Goal: Information Seeking & Learning: Learn about a topic

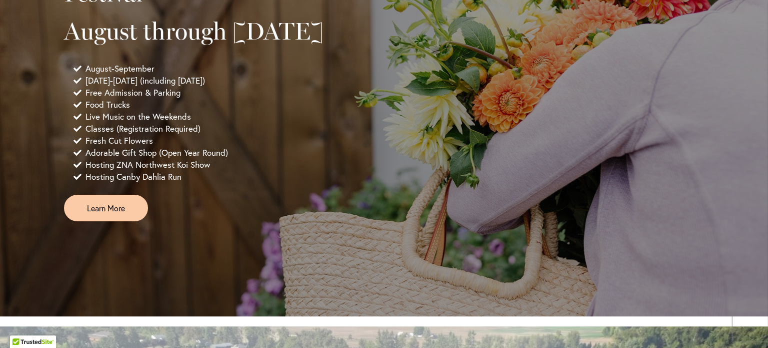
scroll to position [796, 0]
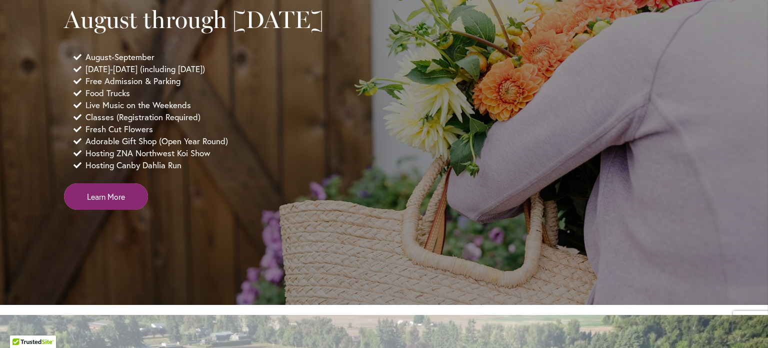
click at [114, 202] on span "Learn More" at bounding box center [106, 197] width 38 height 12
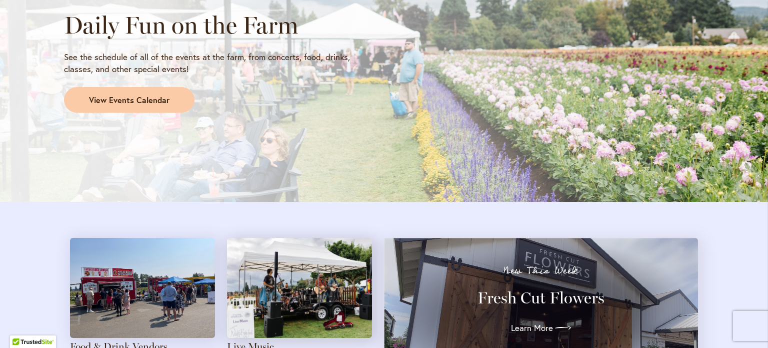
scroll to position [908, 0]
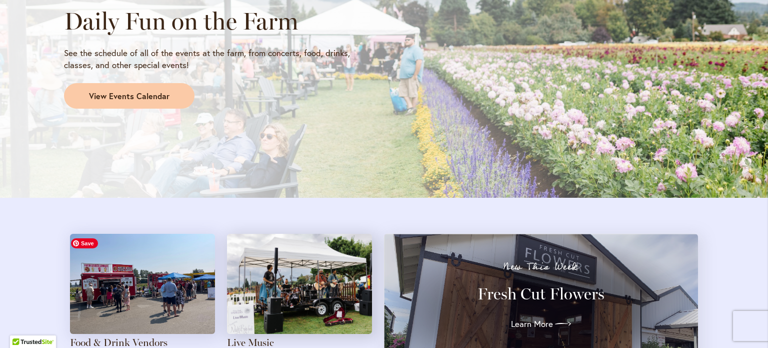
click at [115, 310] on img at bounding box center [142, 284] width 145 height 100
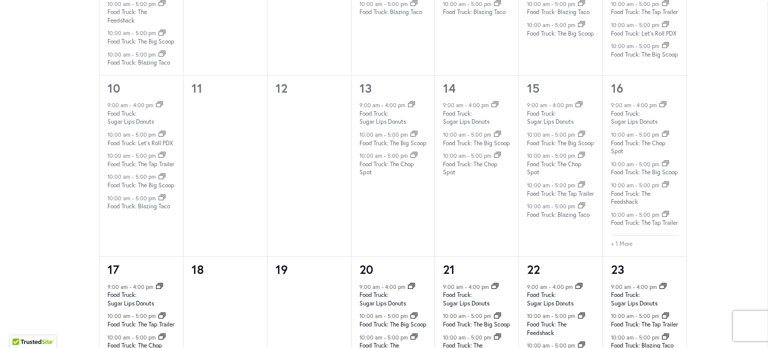
scroll to position [889, 0]
